Goal: Book appointment/travel/reservation

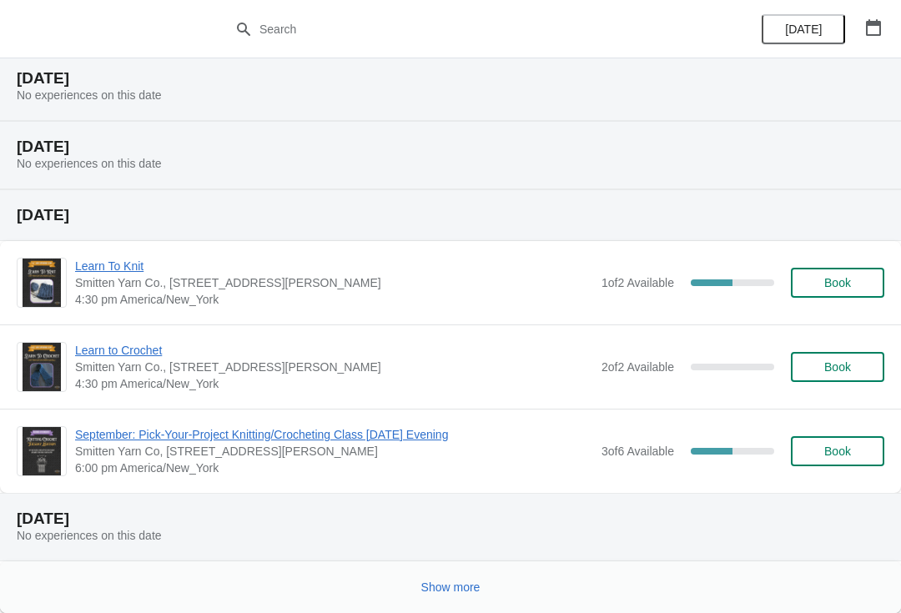
scroll to position [390, 0]
click at [446, 601] on button "Show more" at bounding box center [450, 587] width 73 height 30
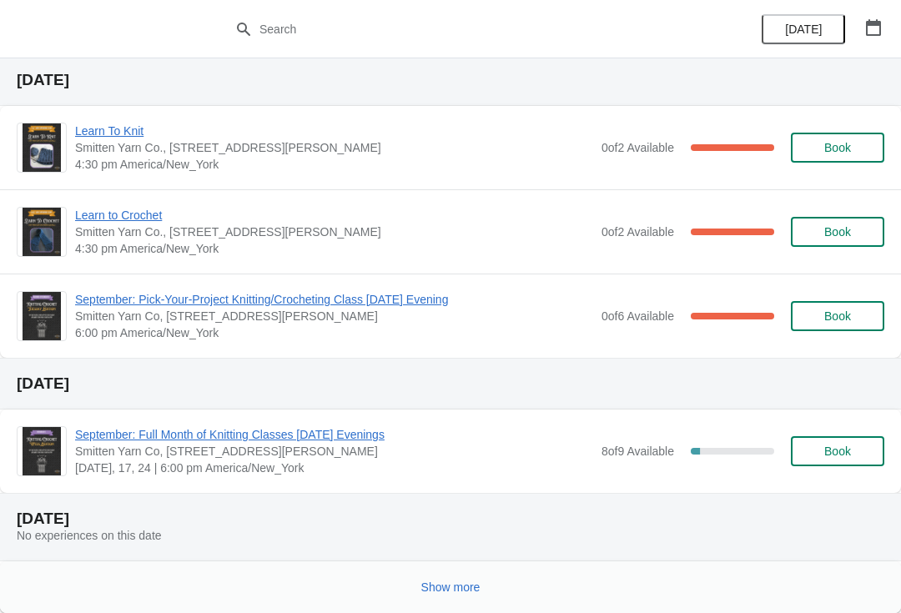
scroll to position [1239, 0]
click at [830, 450] on span "Book" at bounding box center [837, 450] width 27 height 13
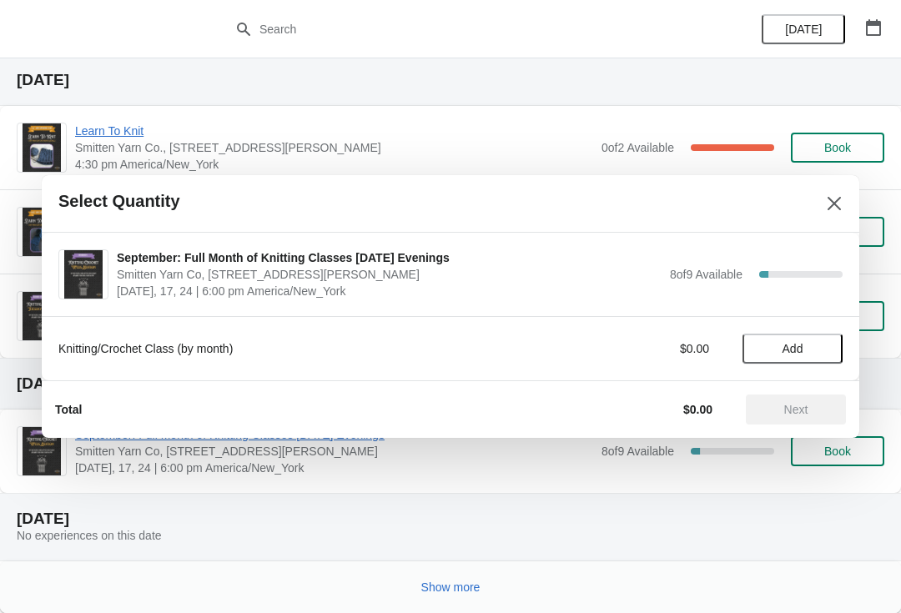
click at [841, 198] on icon "Close" at bounding box center [834, 203] width 17 height 17
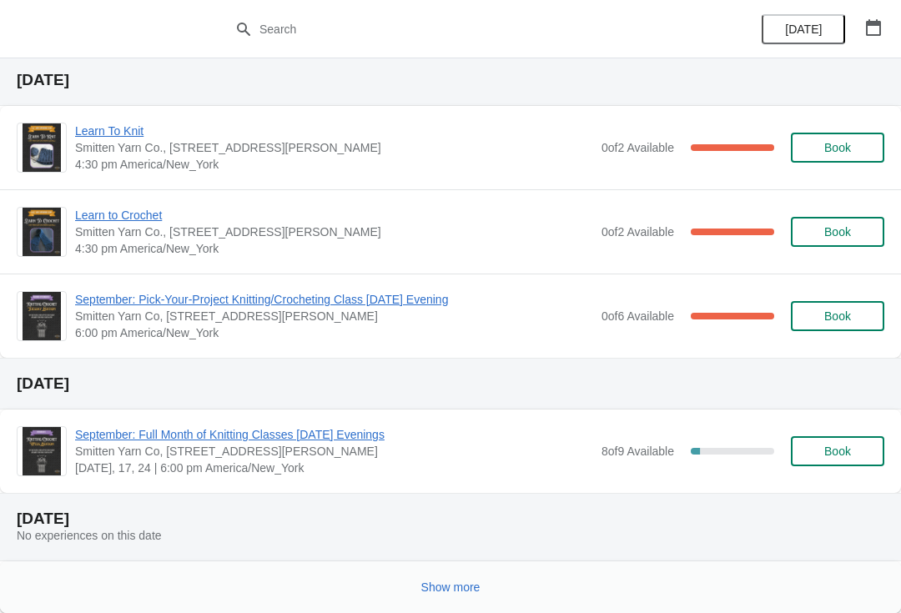
click at [855, 453] on span "Book" at bounding box center [837, 450] width 63 height 13
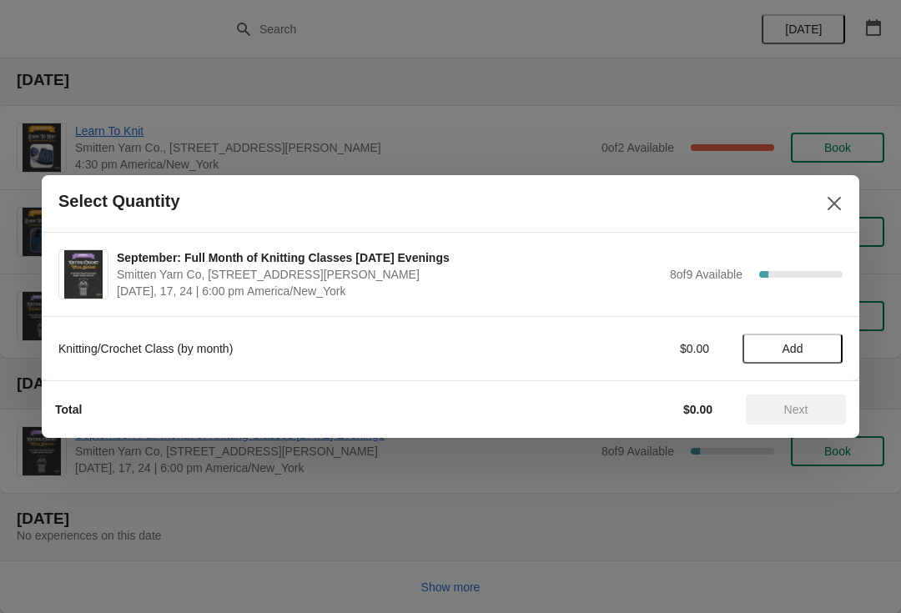
click at [814, 342] on span "Add" at bounding box center [792, 348] width 70 height 13
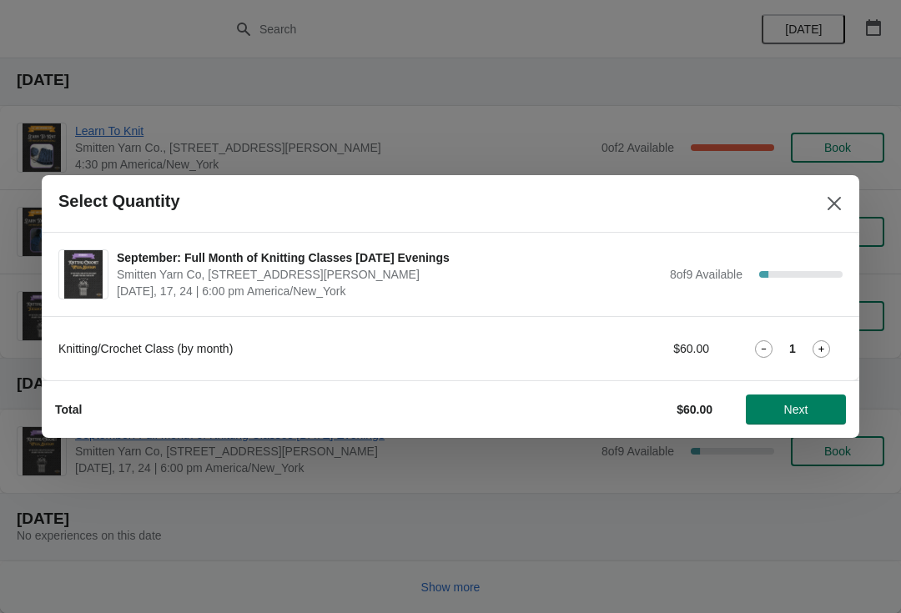
click at [788, 413] on span "Next" at bounding box center [796, 409] width 24 height 13
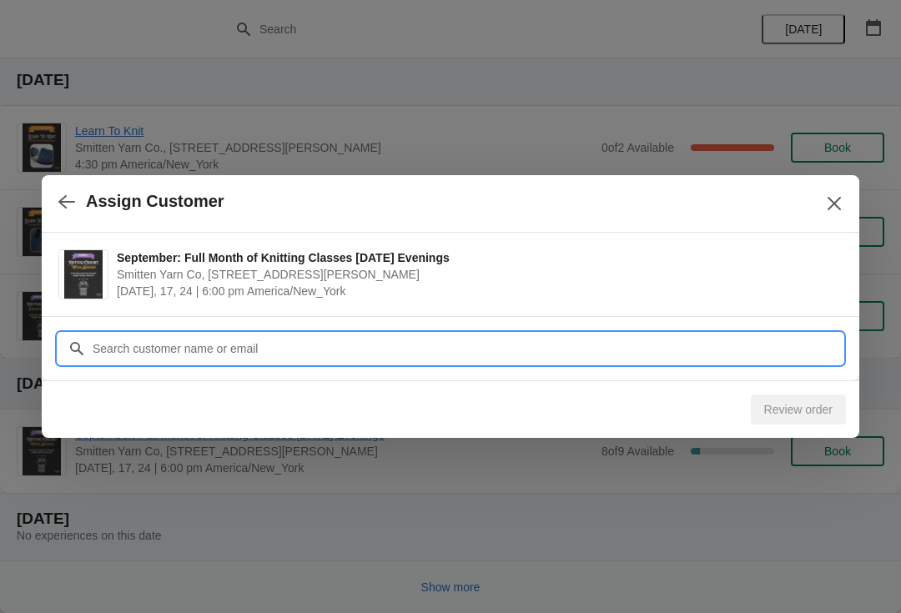
click at [170, 352] on input "Customer" at bounding box center [467, 349] width 751 height 30
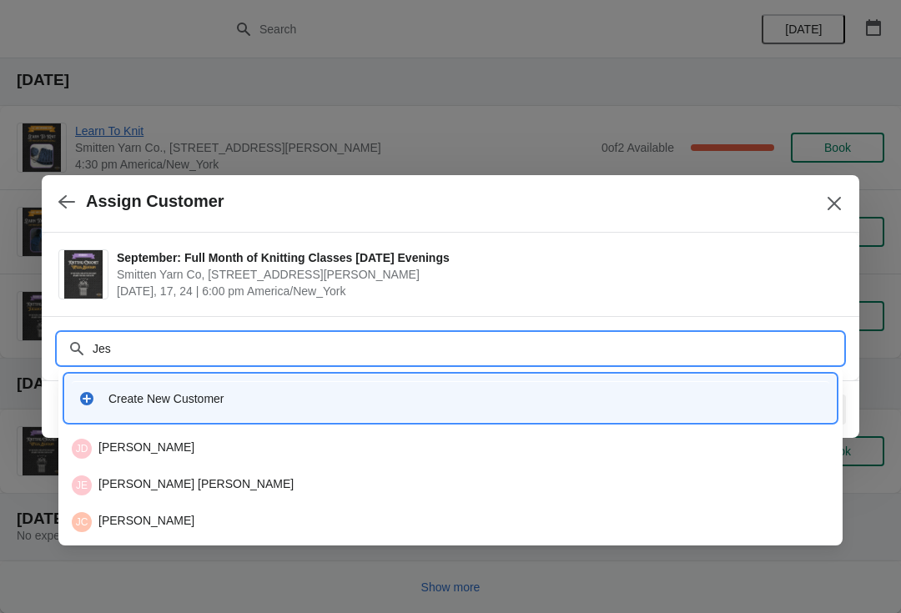
type input "Je"
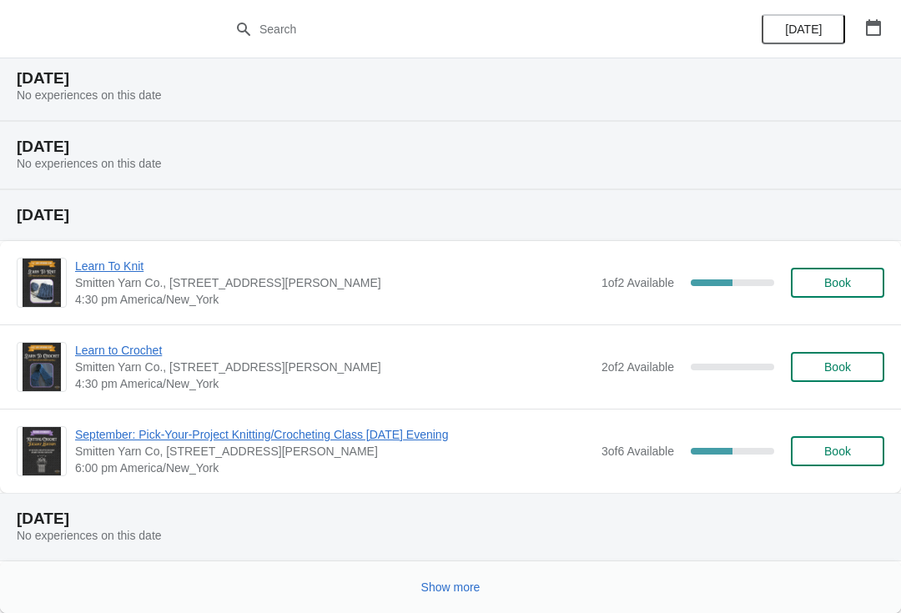
scroll to position [390, 0]
click at [448, 588] on span "Show more" at bounding box center [450, 586] width 59 height 13
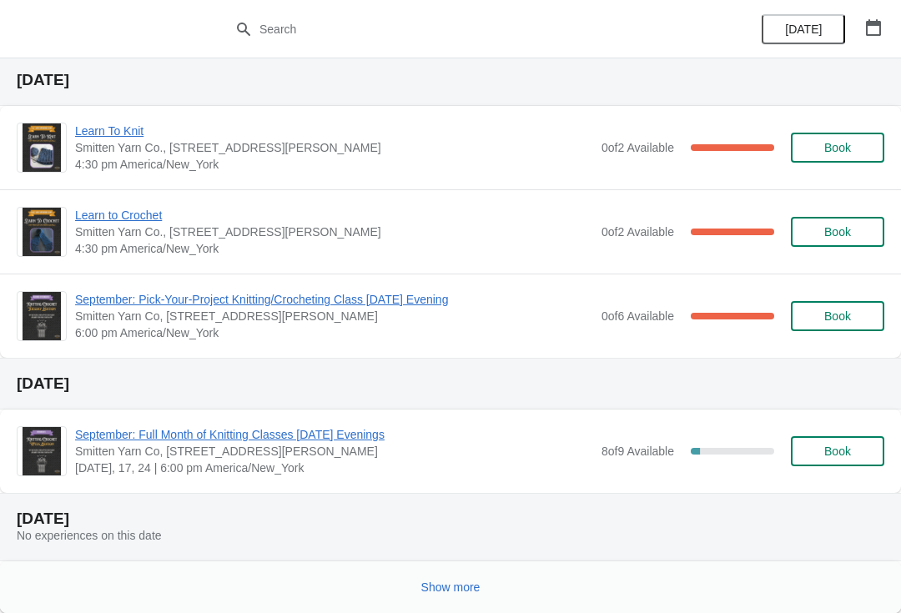
scroll to position [1239, 0]
click at [831, 450] on span "Book" at bounding box center [837, 450] width 27 height 13
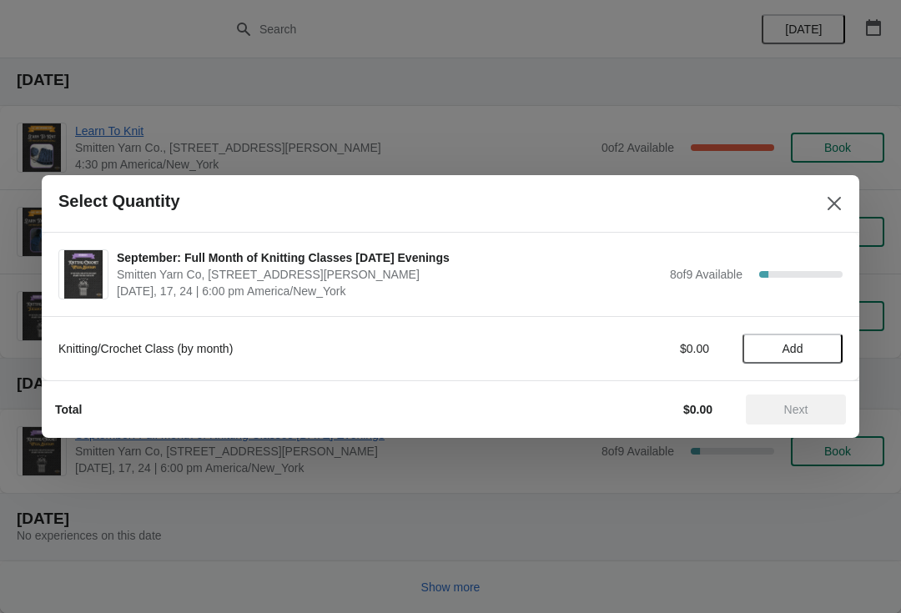
click at [777, 361] on button "Add" at bounding box center [792, 349] width 100 height 30
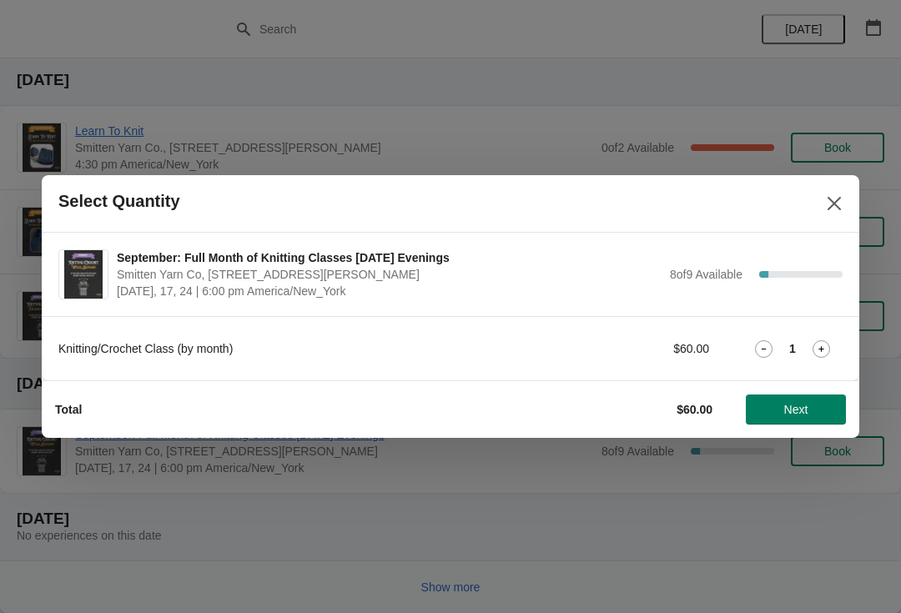
click at [791, 409] on span "Next" at bounding box center [796, 409] width 24 height 13
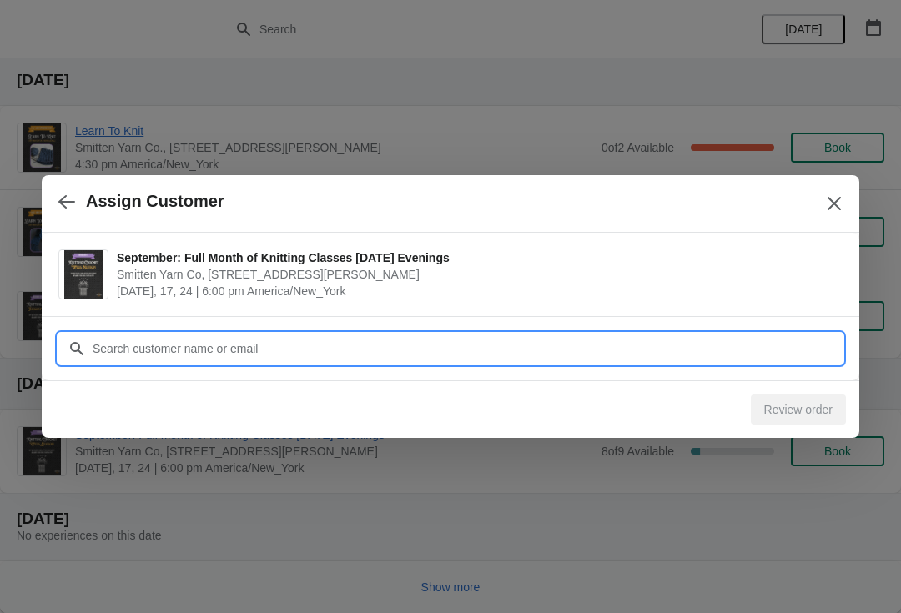
click at [607, 346] on input "Customer" at bounding box center [467, 349] width 751 height 30
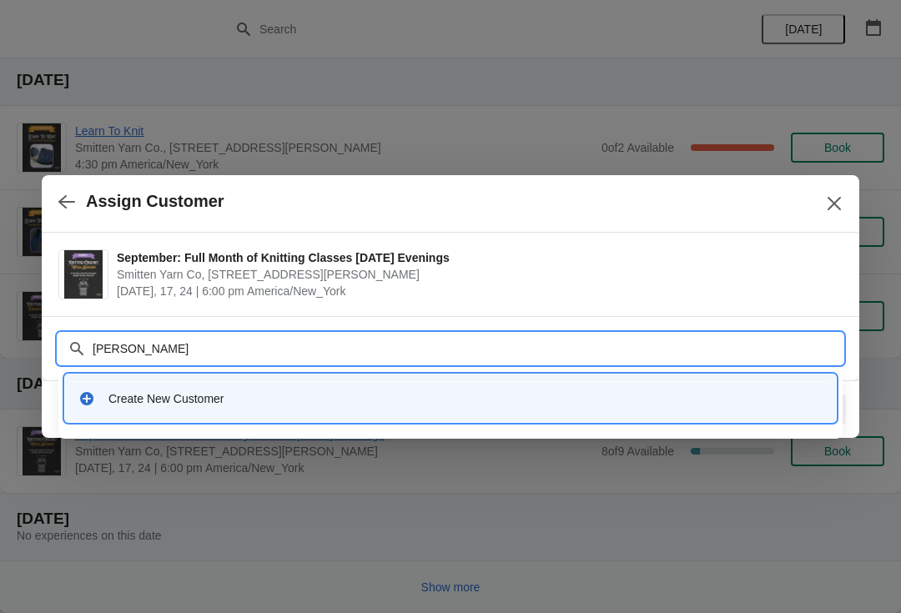
type input "Jessica"
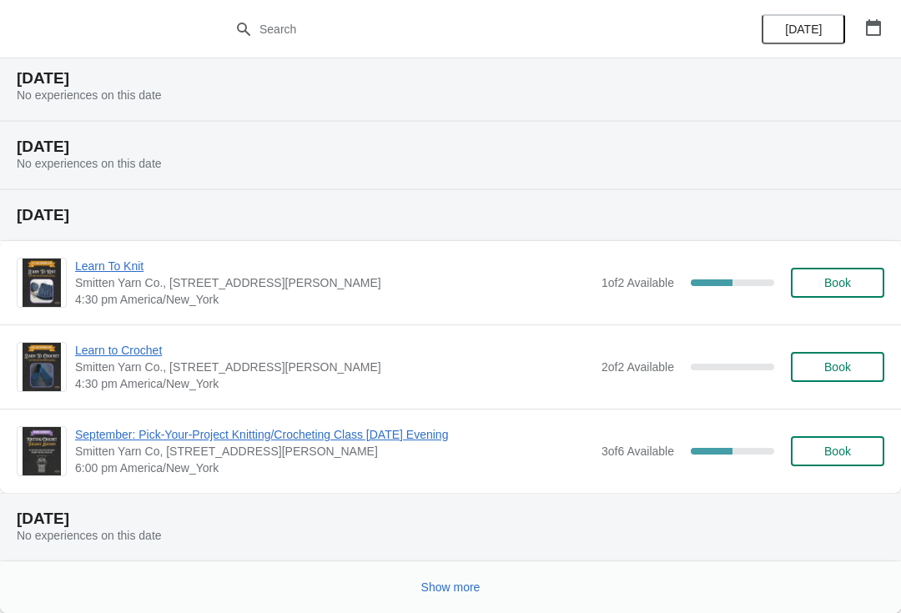
scroll to position [390, 0]
click at [444, 586] on span "Show more" at bounding box center [450, 586] width 59 height 13
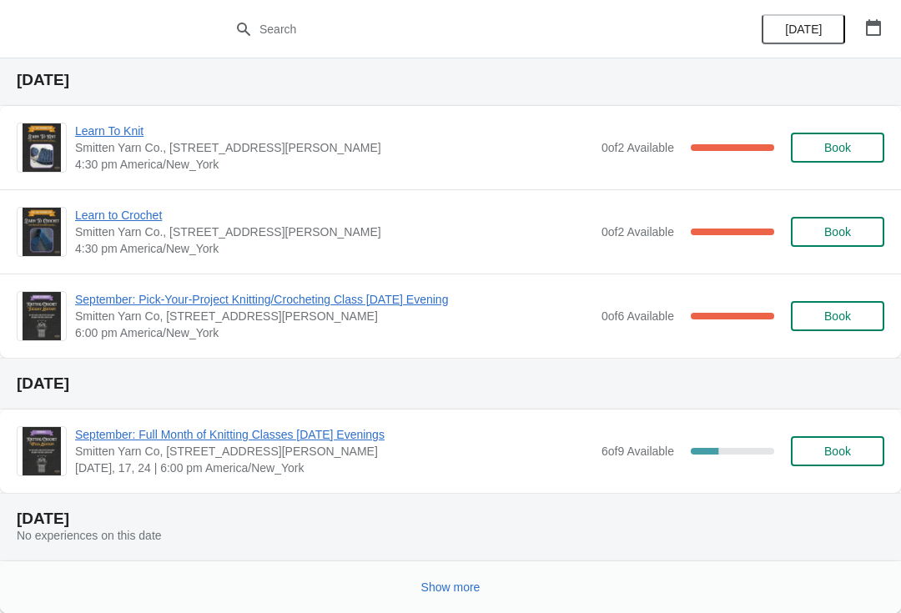
scroll to position [1239, 0]
click at [840, 458] on span "Book" at bounding box center [837, 450] width 27 height 13
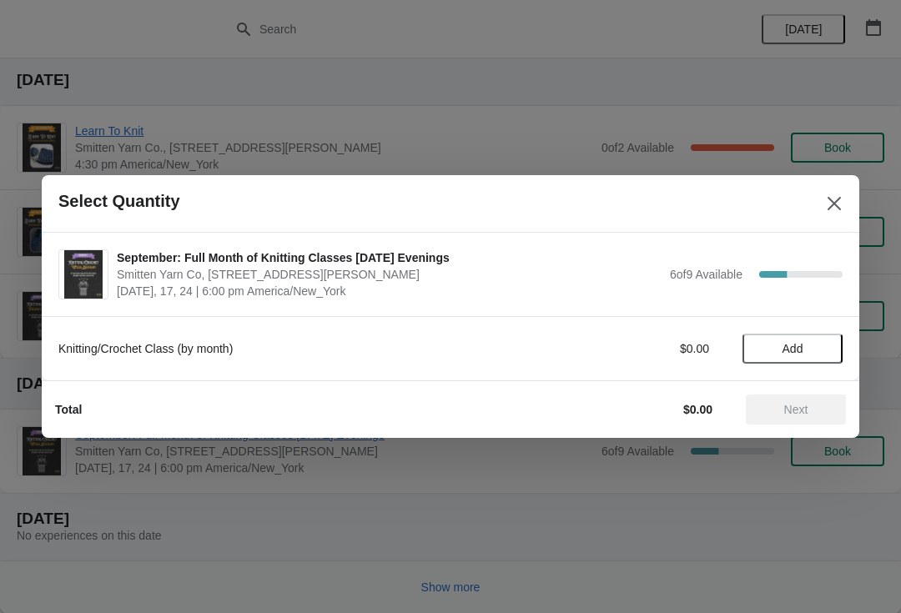
click at [791, 351] on span "Add" at bounding box center [792, 348] width 21 height 13
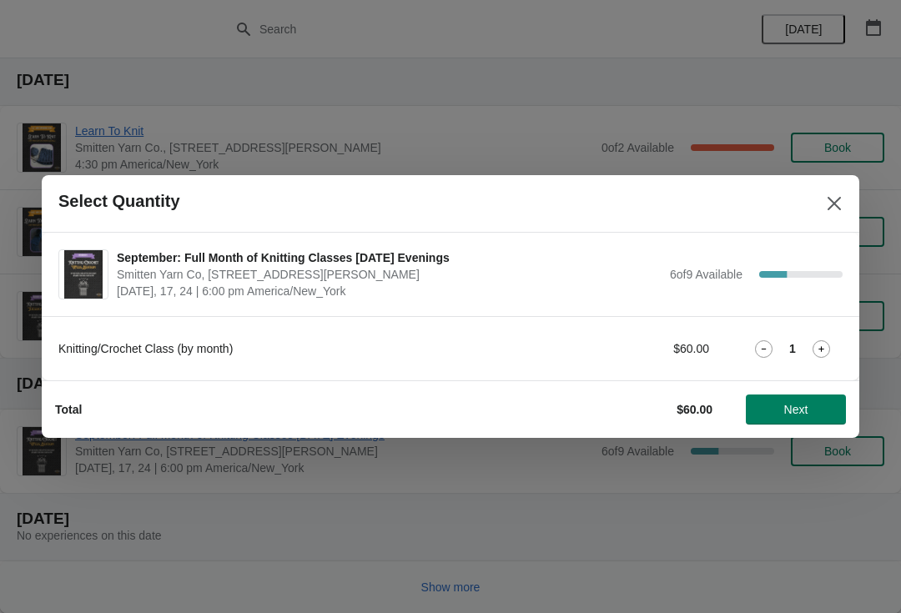
click at [787, 415] on span "Next" at bounding box center [796, 409] width 24 height 13
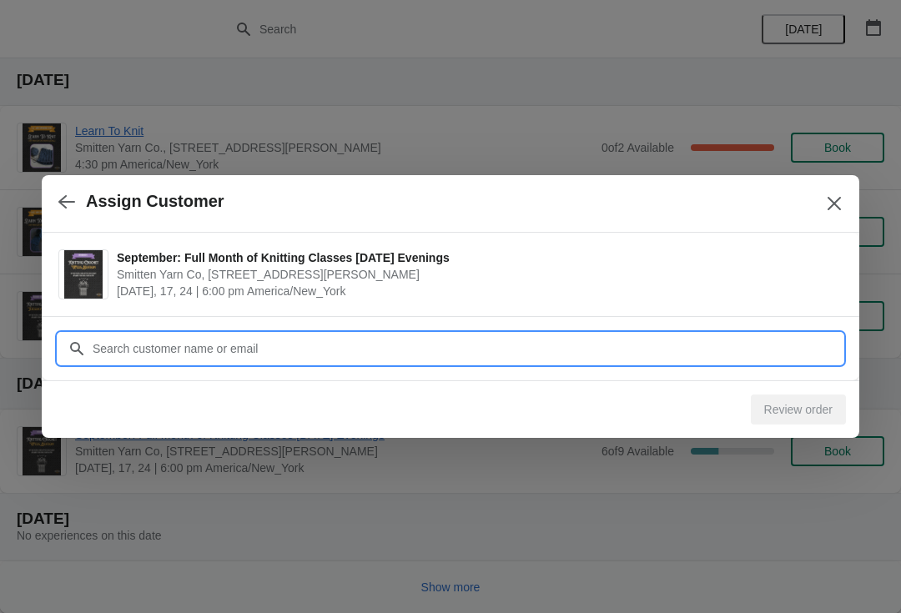
click at [449, 346] on input "Customer" at bounding box center [467, 349] width 751 height 30
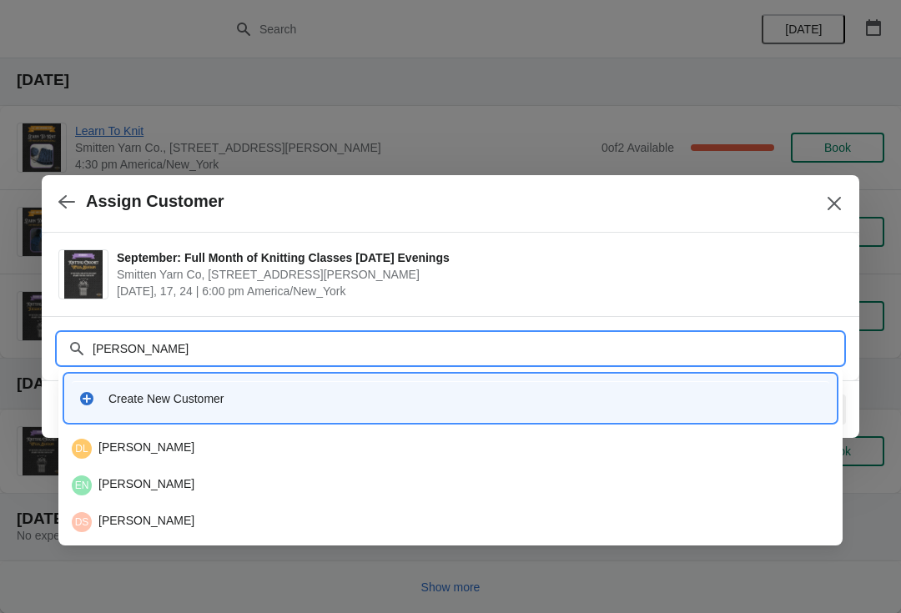
type input "Denise"
click at [146, 453] on div "DK Denise T Kane" at bounding box center [450, 449] width 757 height 20
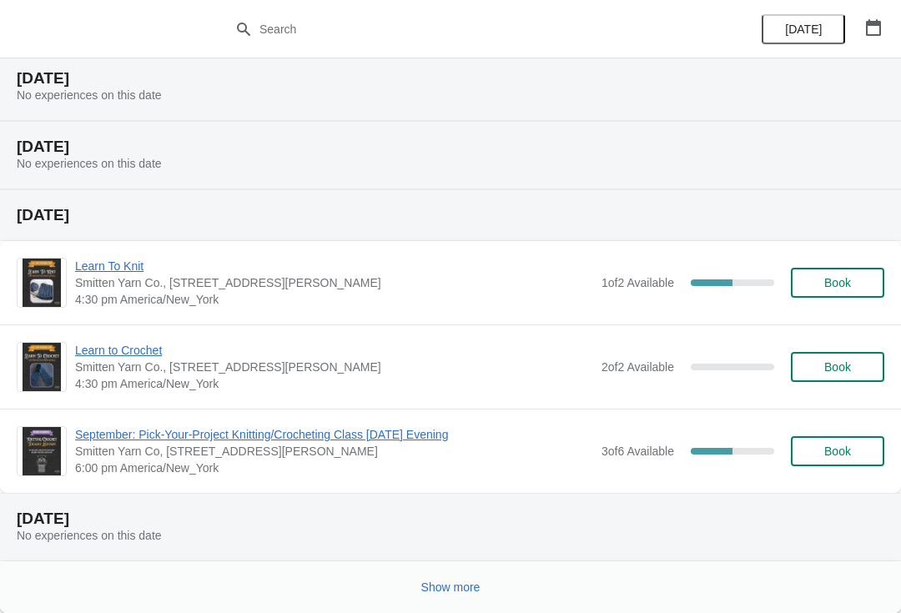
scroll to position [390, 0]
click at [439, 594] on span "Show more" at bounding box center [450, 586] width 59 height 13
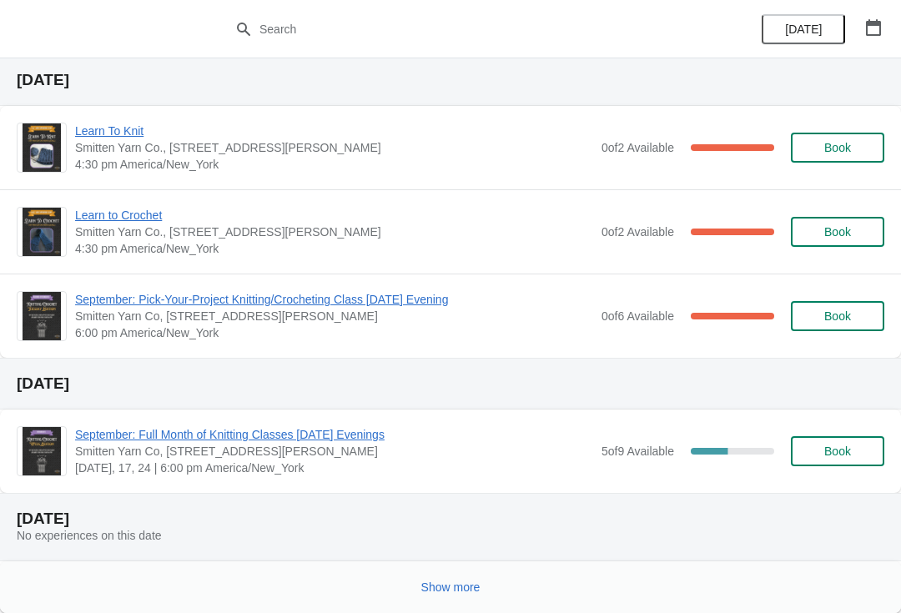
scroll to position [1239, 0]
click at [841, 451] on span "Book" at bounding box center [837, 450] width 27 height 13
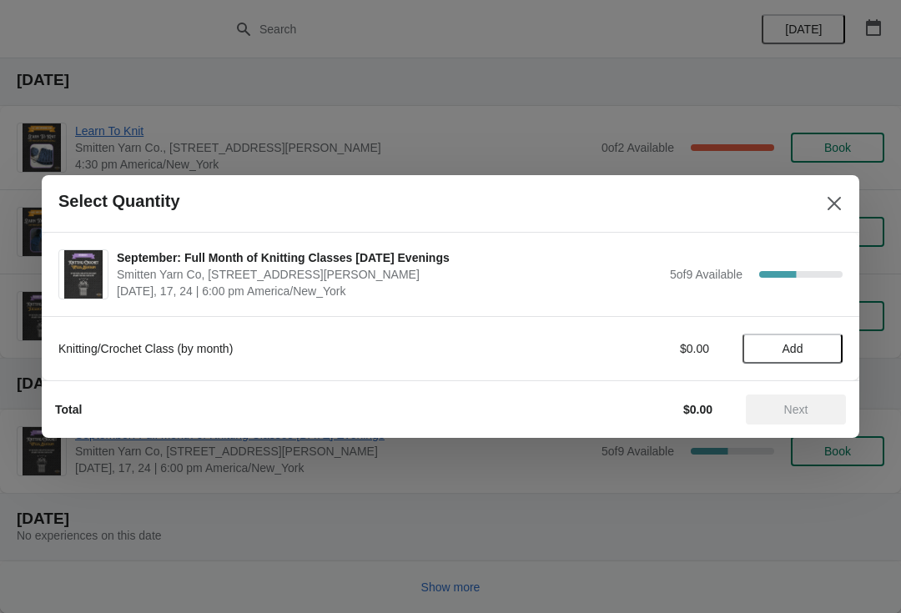
click at [757, 349] on span "Add" at bounding box center [792, 348] width 70 height 13
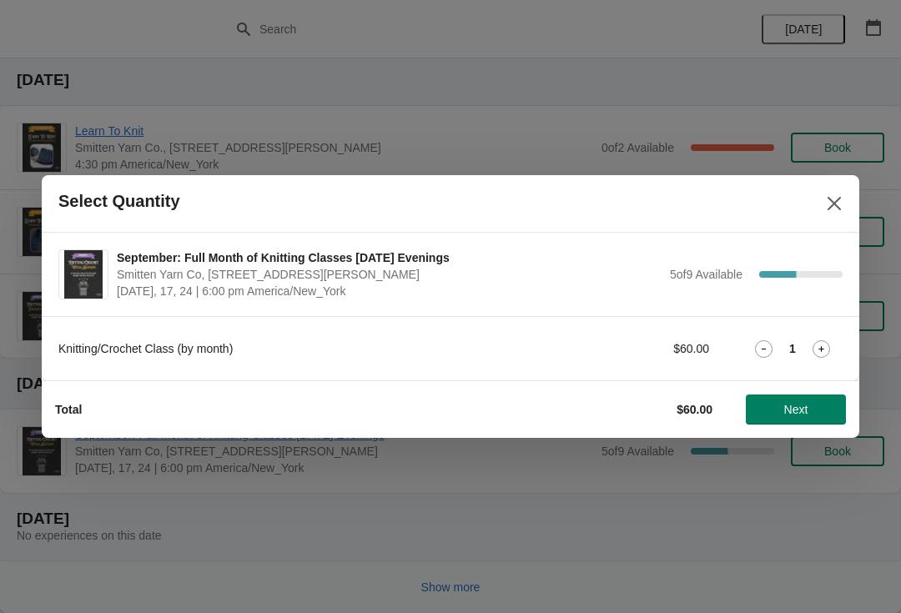
click at [778, 412] on span "Next" at bounding box center [795, 409] width 73 height 13
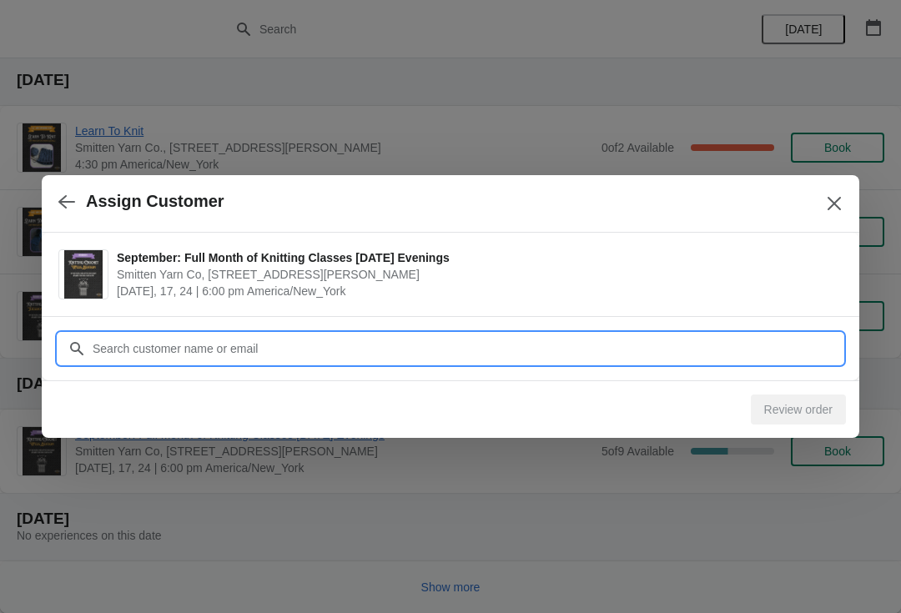
click at [490, 348] on input "Customer" at bounding box center [467, 349] width 751 height 30
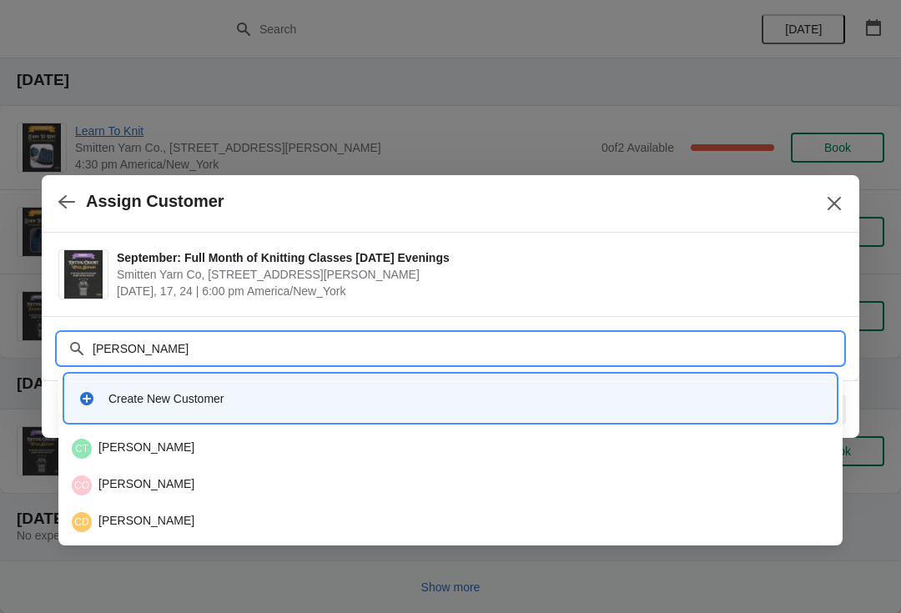
type input "Carolyn"
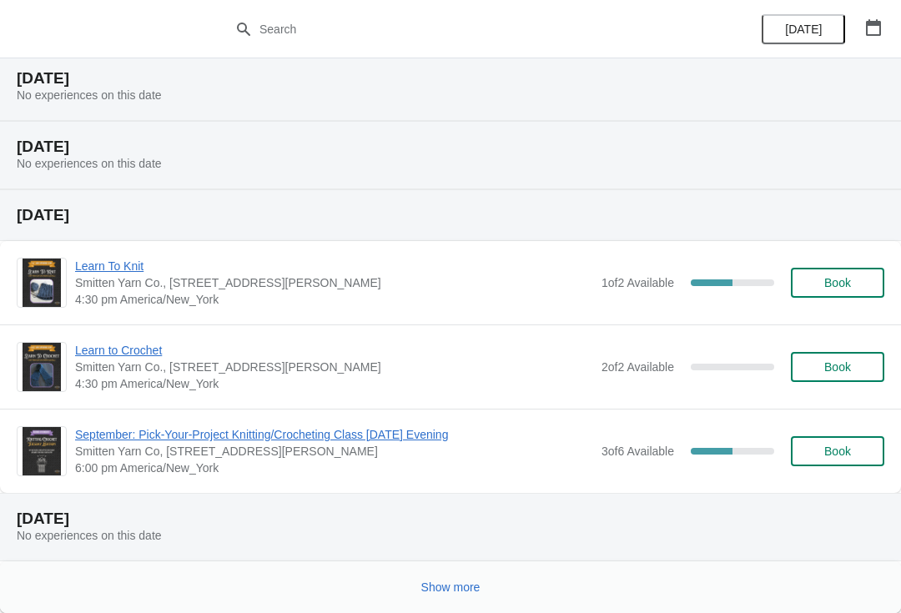
scroll to position [390, 0]
click at [445, 600] on button "Show more" at bounding box center [450, 587] width 73 height 30
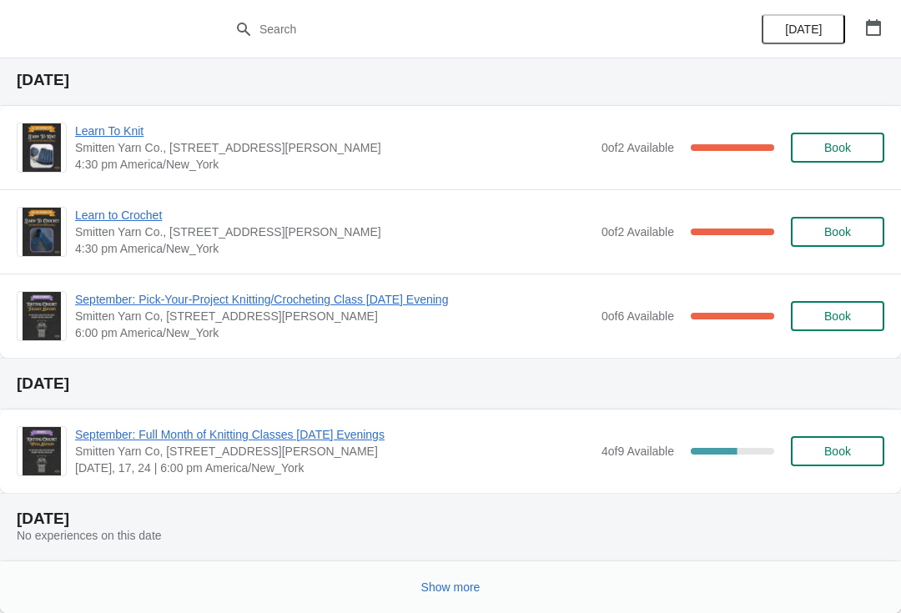
scroll to position [1239, 0]
click at [432, 597] on button "Show more" at bounding box center [450, 587] width 73 height 30
click at [833, 457] on span "Book" at bounding box center [837, 450] width 27 height 13
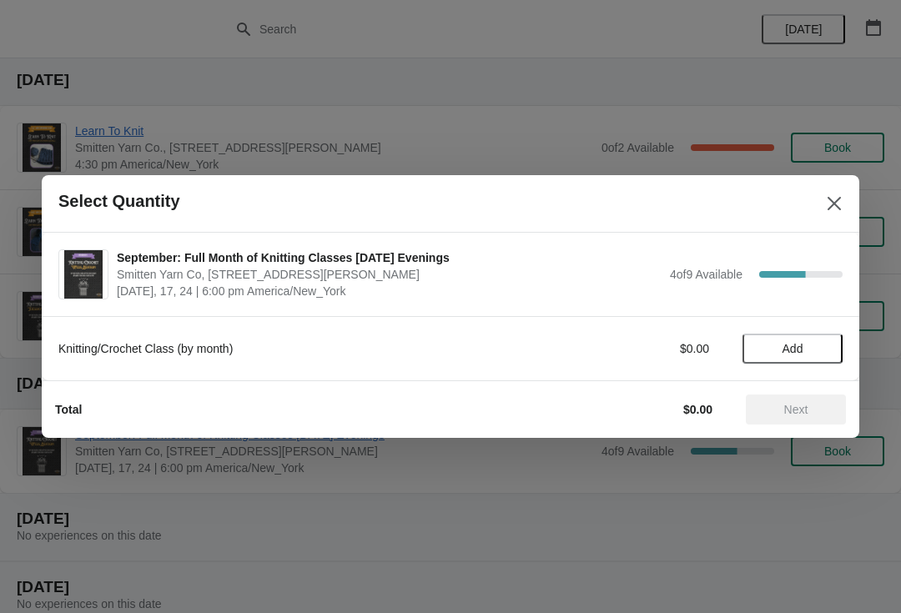
click at [782, 353] on span "Add" at bounding box center [792, 348] width 21 height 13
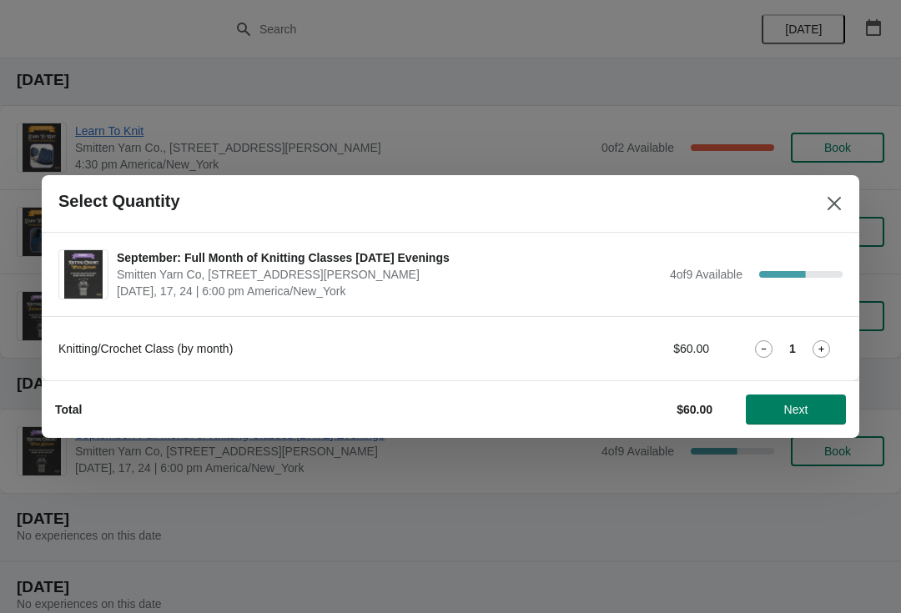
click at [791, 416] on span "Next" at bounding box center [796, 409] width 24 height 13
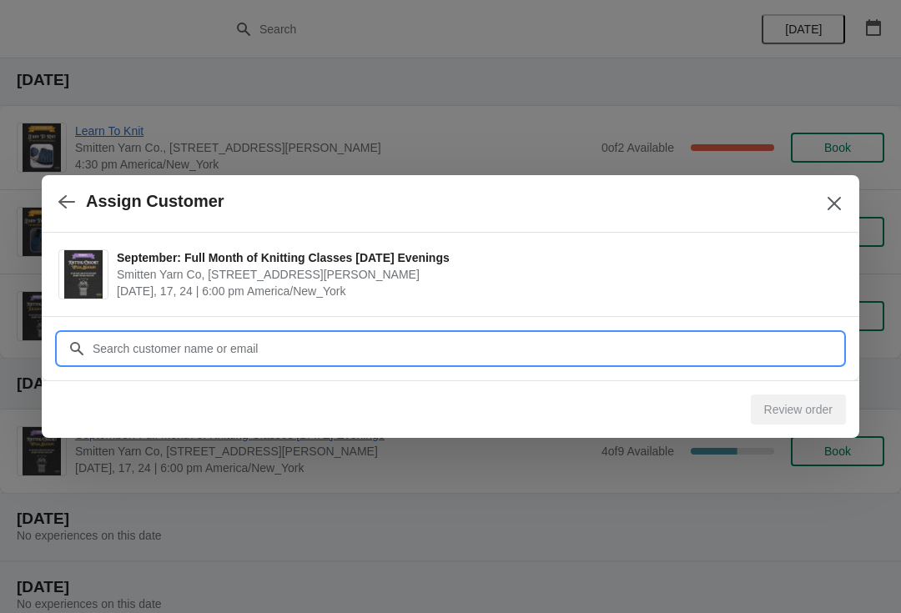
click at [512, 353] on input "Customer" at bounding box center [467, 349] width 751 height 30
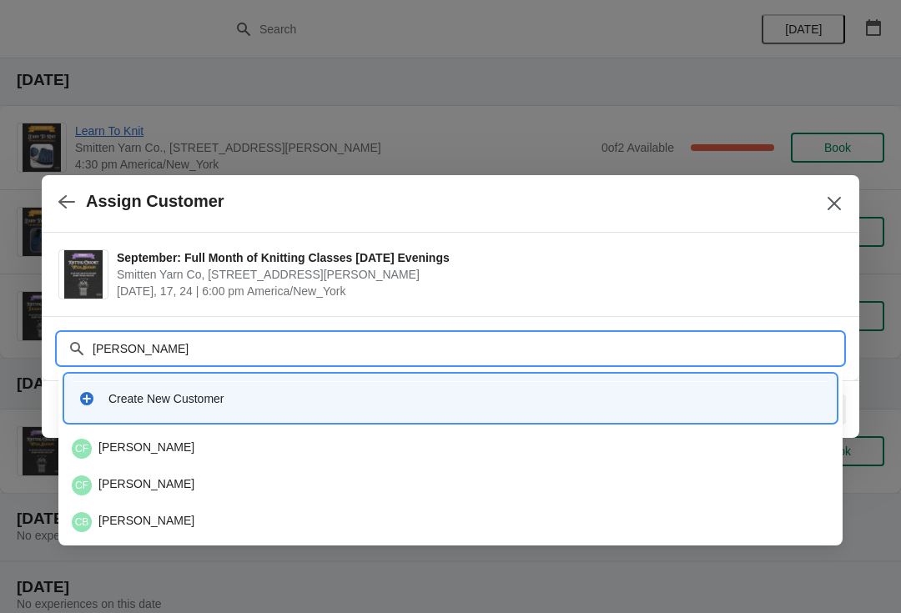
type input "Christine"
click at [159, 454] on div "CF Christine Falbe" at bounding box center [450, 449] width 757 height 20
type input "Falbe"
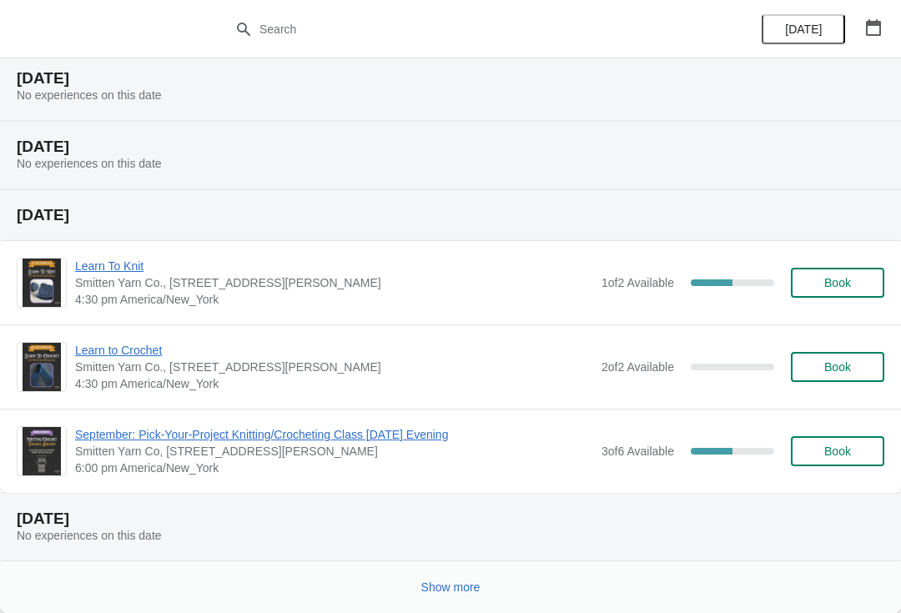
scroll to position [390, 0]
click at [438, 578] on button "Show more" at bounding box center [450, 587] width 73 height 30
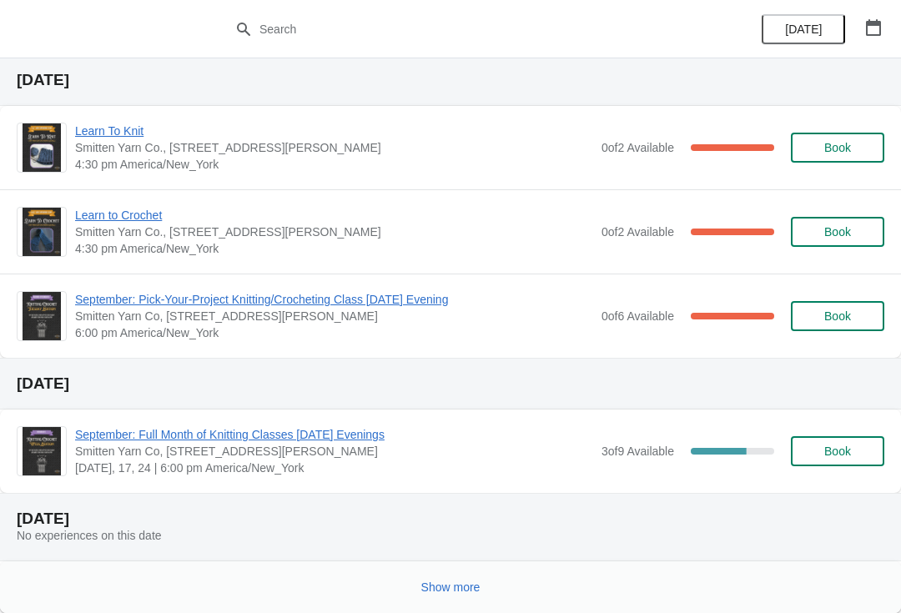
scroll to position [1239, 0]
click at [826, 453] on span "Book" at bounding box center [837, 450] width 27 height 13
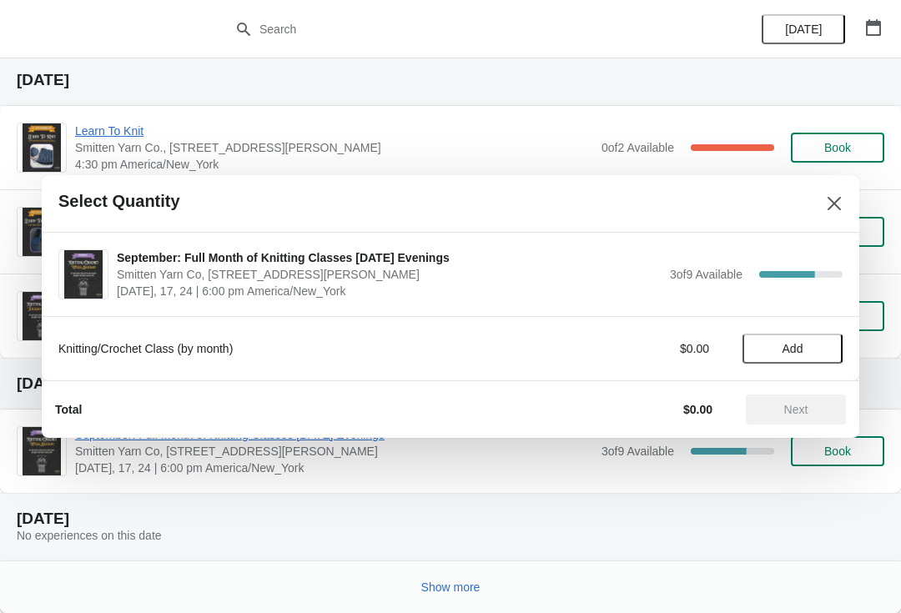
click at [774, 355] on button "Add" at bounding box center [792, 349] width 100 height 30
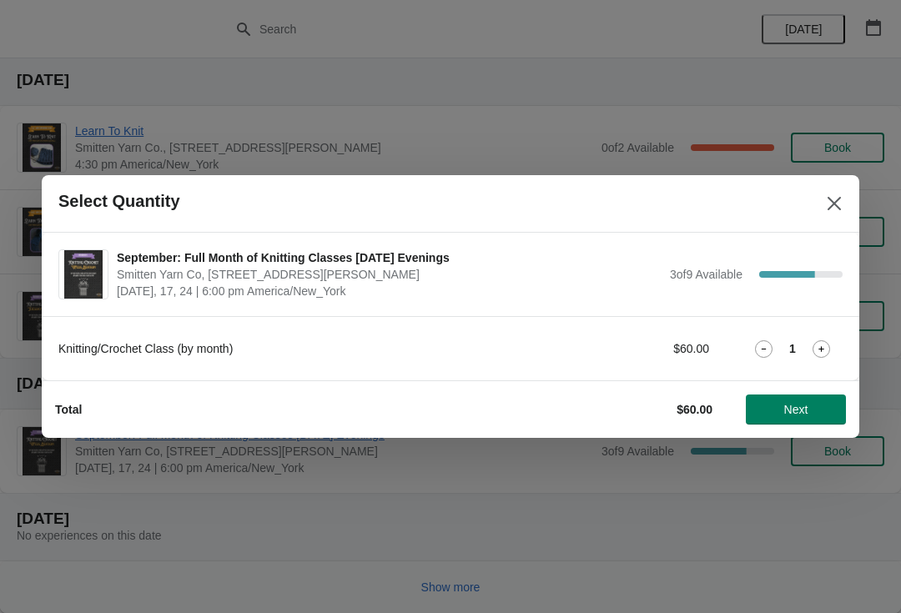
click at [788, 413] on span "Next" at bounding box center [796, 409] width 24 height 13
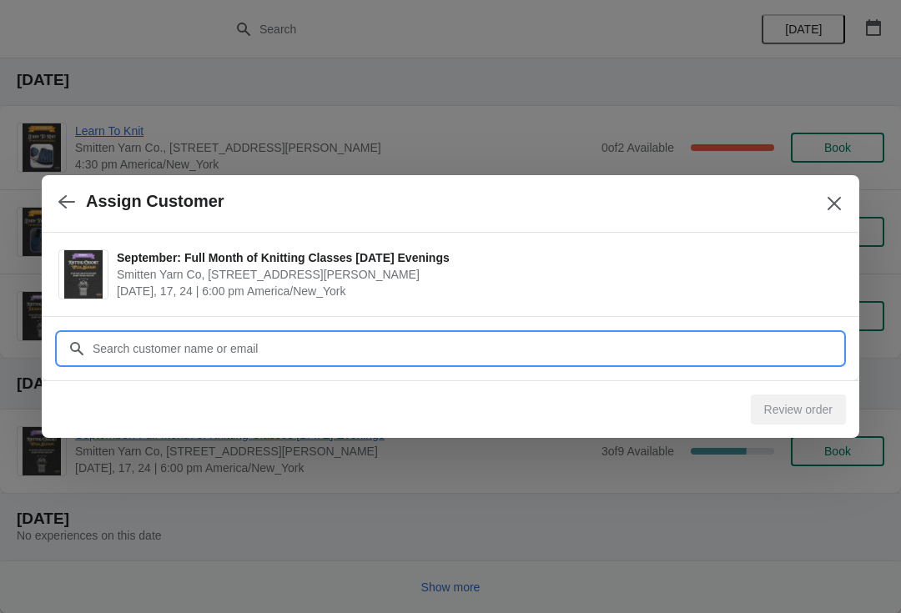
click at [565, 350] on input "Customer" at bounding box center [467, 349] width 751 height 30
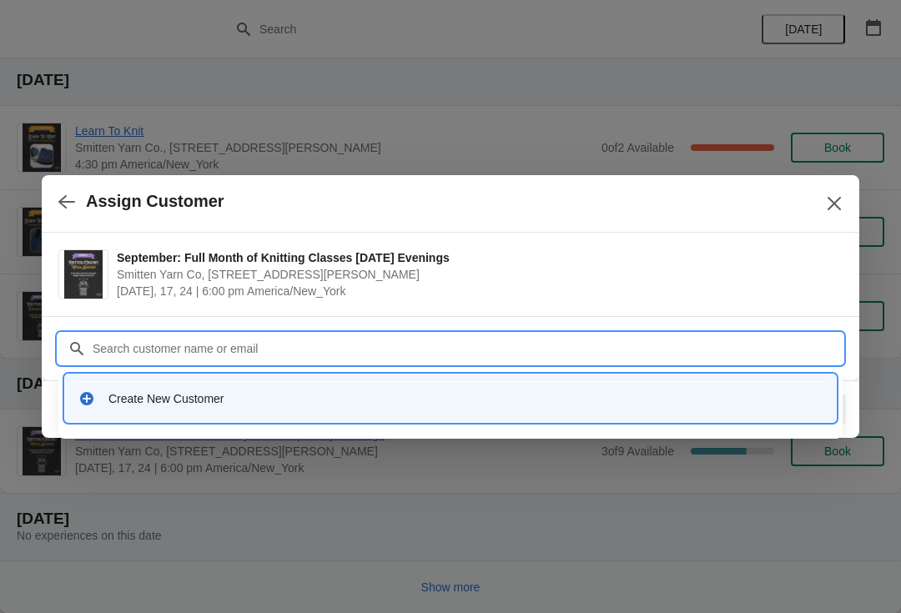
type input "L"
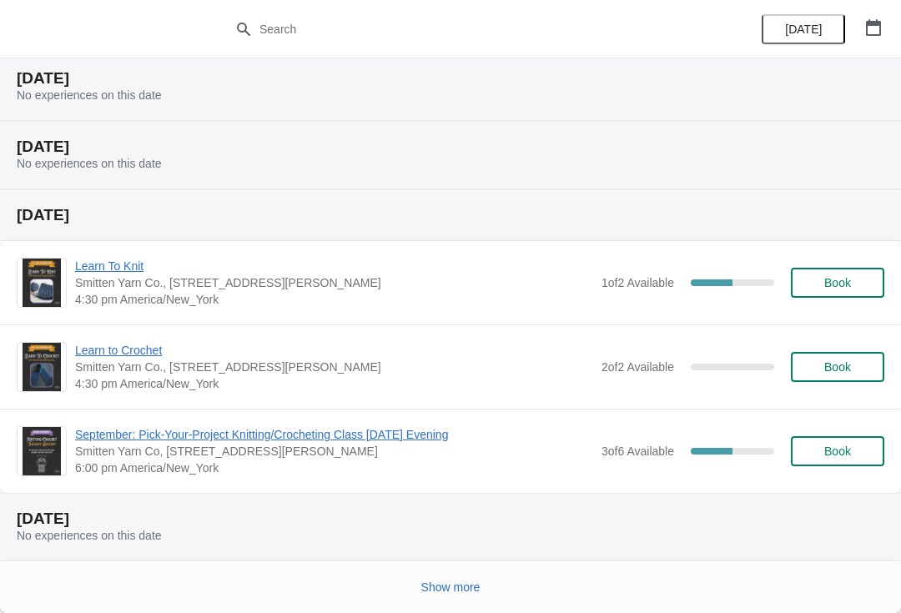
scroll to position [390, 0]
click at [452, 598] on button "Show more" at bounding box center [450, 587] width 73 height 30
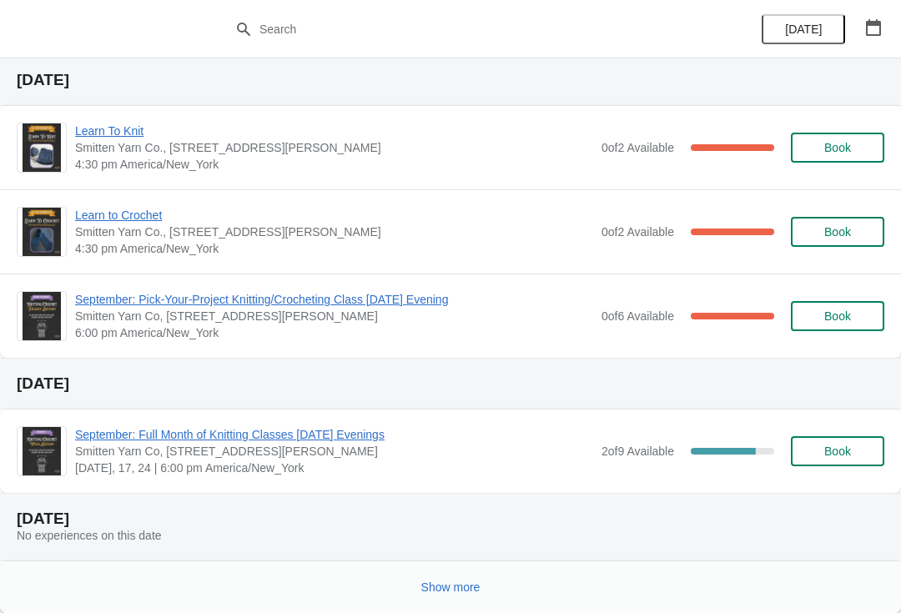
scroll to position [1239, 0]
click at [834, 456] on span "Book" at bounding box center [837, 450] width 27 height 13
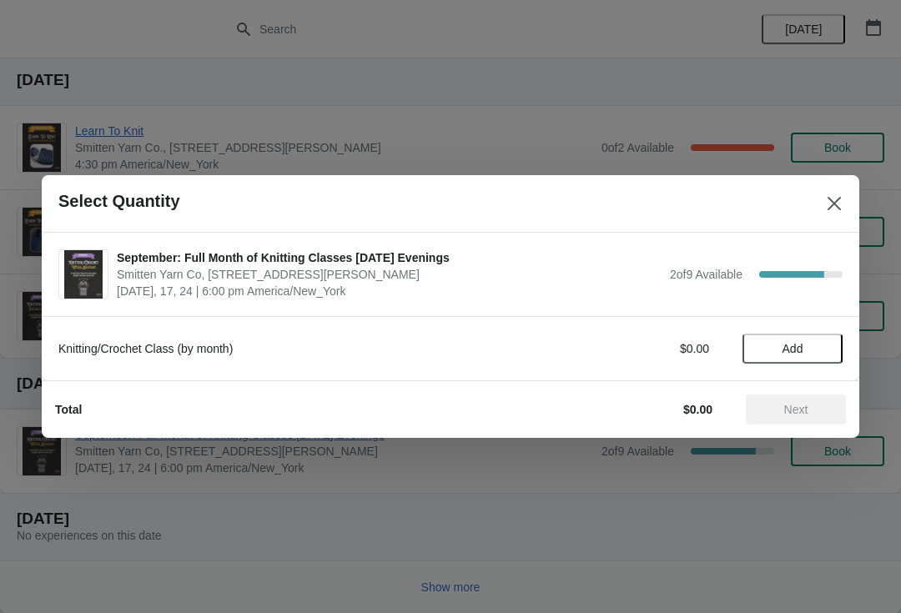
click at [782, 347] on span "Add" at bounding box center [792, 348] width 21 height 13
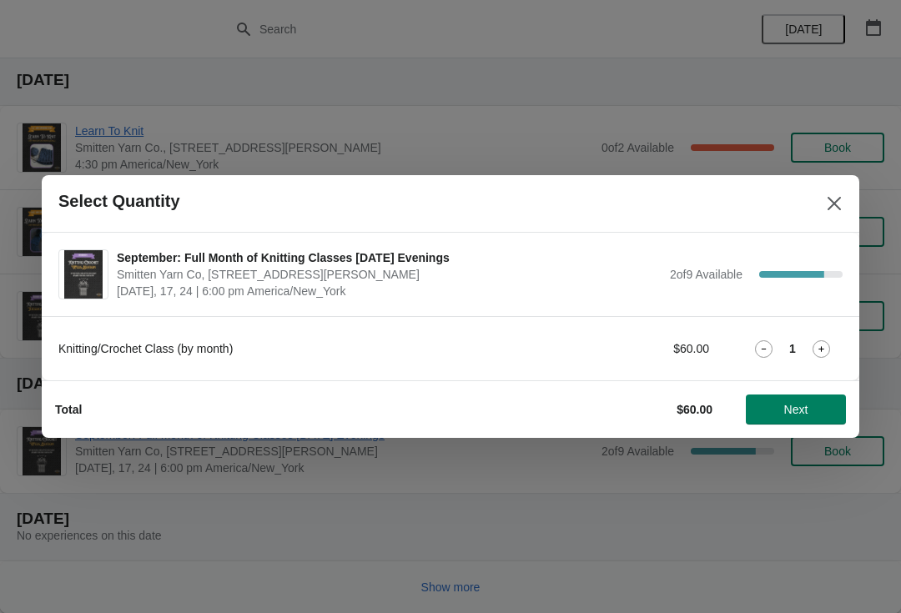
click at [787, 414] on span "Next" at bounding box center [796, 409] width 24 height 13
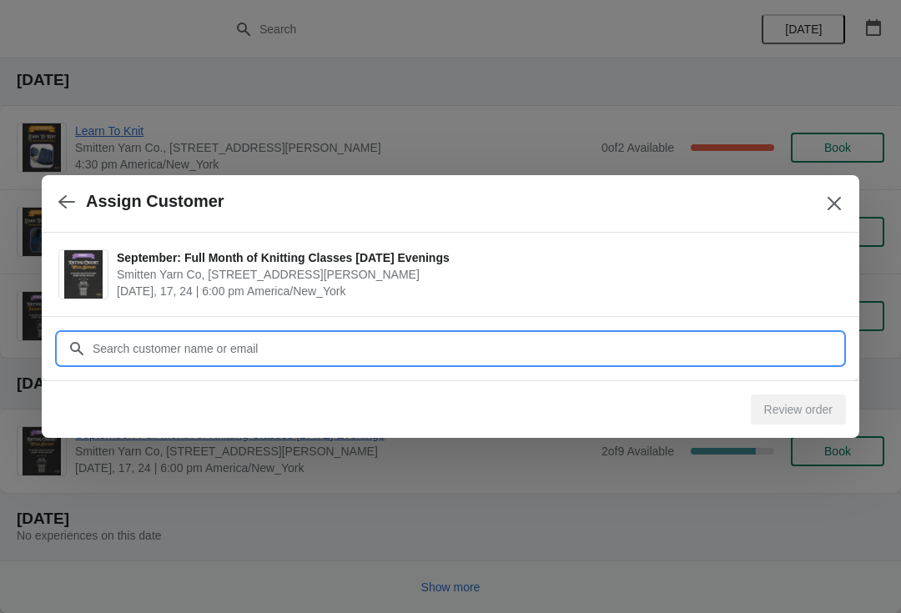
click at [367, 348] on input "Customer" at bounding box center [467, 349] width 751 height 30
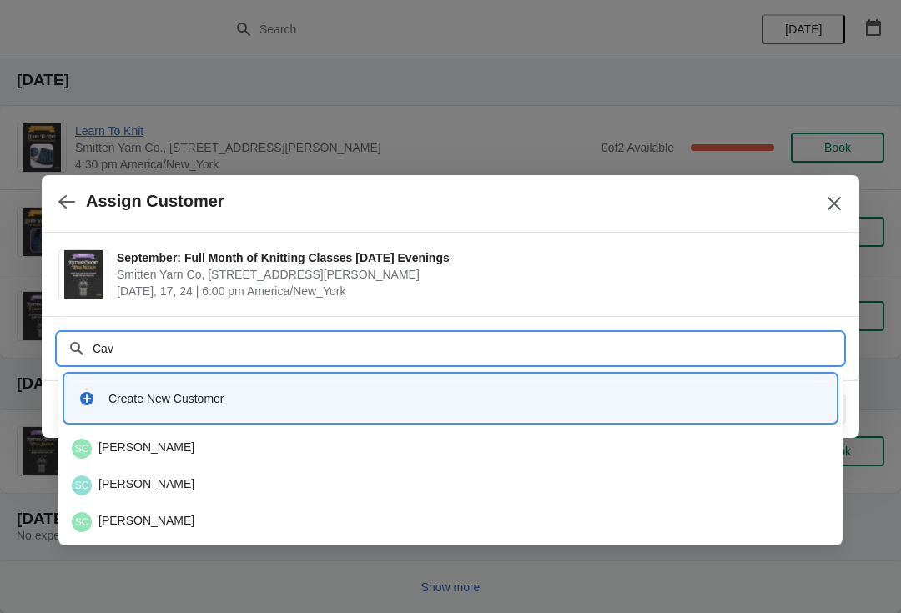
type input "Cava"
click at [146, 442] on div "SC [PERSON_NAME]" at bounding box center [450, 449] width 757 height 20
